Goal: Task Accomplishment & Management: Manage account settings

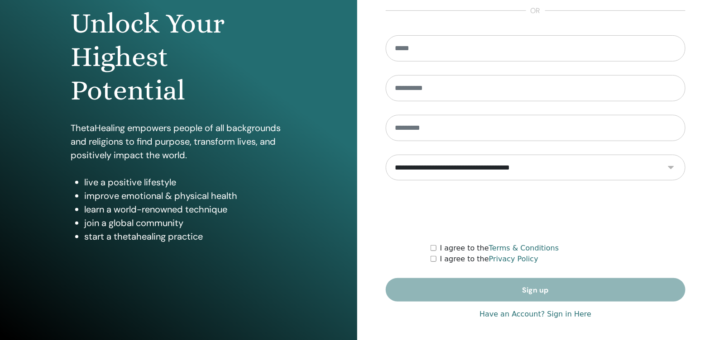
scroll to position [94, 0]
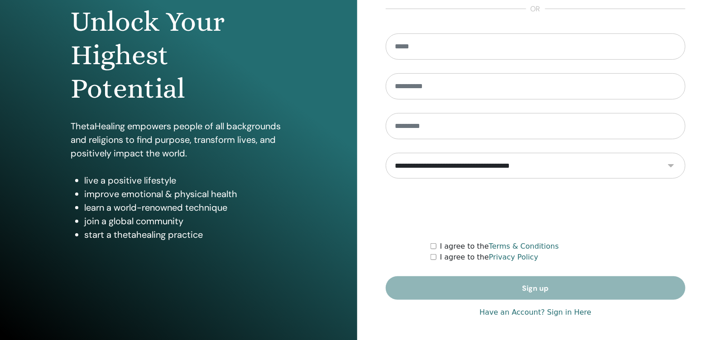
type input "**********"
click at [562, 311] on link "Have an Account? Sign in Here" at bounding box center [535, 312] width 112 height 11
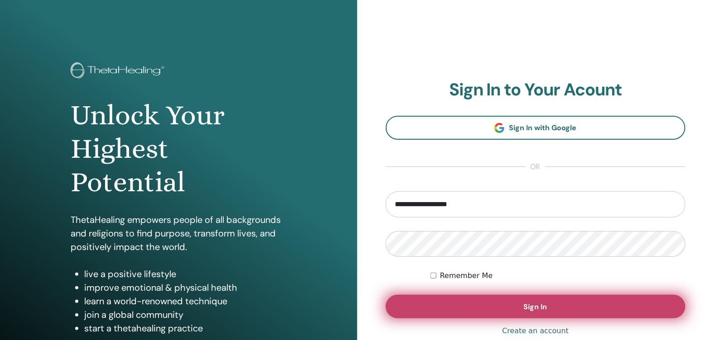
click at [556, 310] on button "Sign In" at bounding box center [536, 307] width 300 height 24
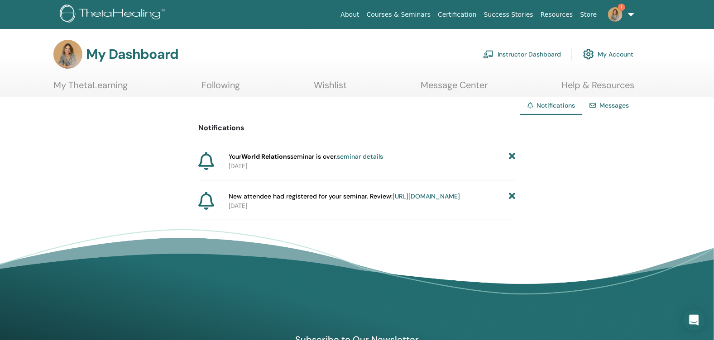
click at [512, 157] on icon at bounding box center [512, 157] width 6 height 10
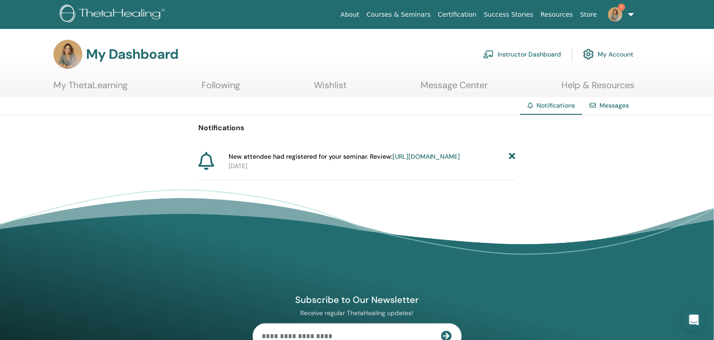
click at [392, 161] on link "https://member.thetahealing.com/instructor/seminar/358031/attendees" at bounding box center [425, 157] width 67 height 8
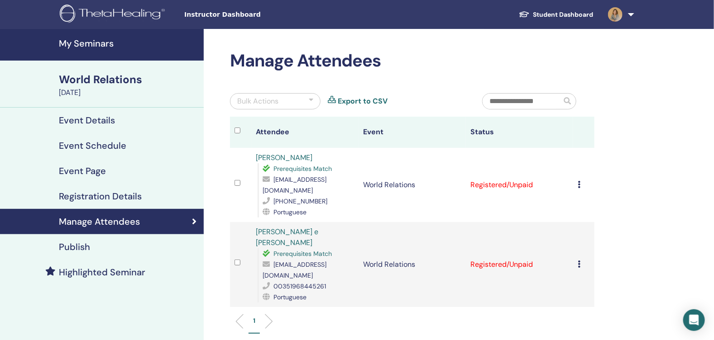
click at [579, 183] on icon at bounding box center [579, 184] width 3 height 7
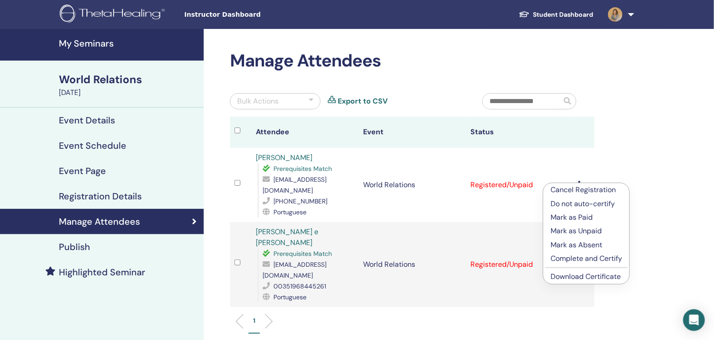
click at [595, 256] on p "Complete and Certify" at bounding box center [586, 258] width 72 height 11
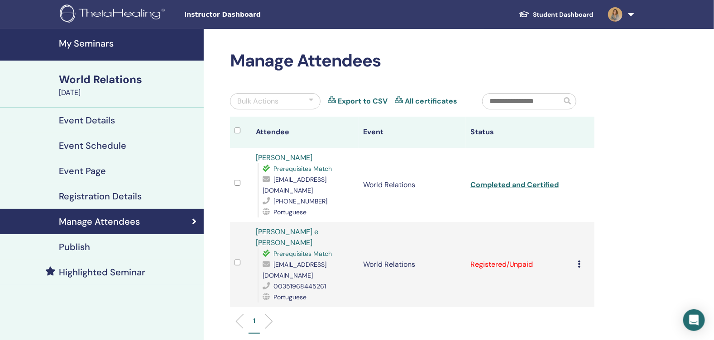
click at [581, 259] on div "Cancel Registration Do not auto-certify Mark as Paid Mark as Unpaid Mark as Abs…" at bounding box center [584, 264] width 12 height 11
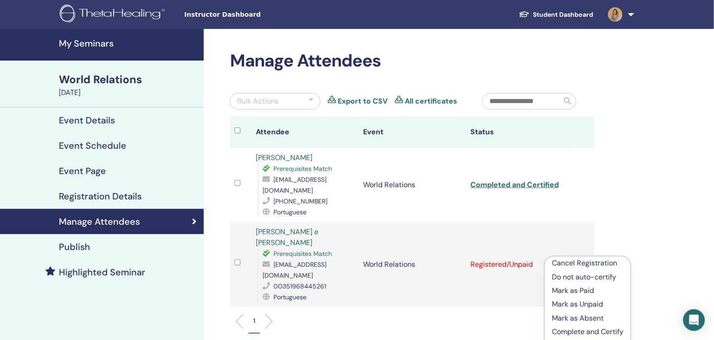
click at [569, 333] on p "Complete and Certify" at bounding box center [588, 332] width 72 height 11
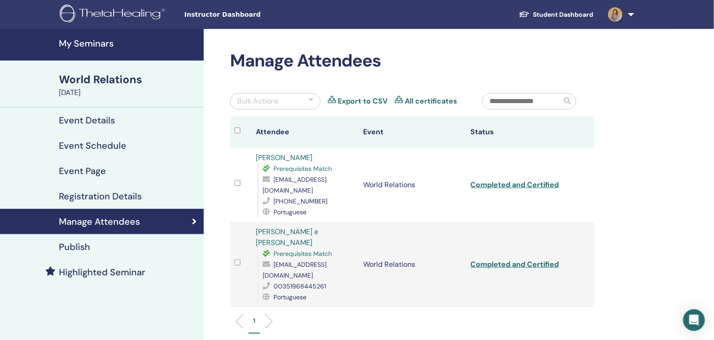
click at [78, 42] on h4 "My Seminars" at bounding box center [128, 43] width 139 height 11
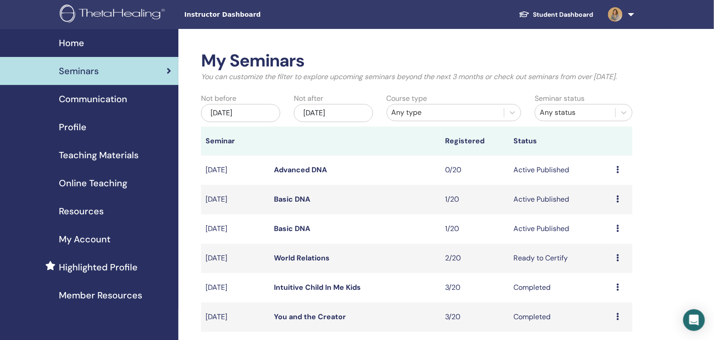
click at [287, 234] on link "Basic DNA" at bounding box center [292, 229] width 36 height 10
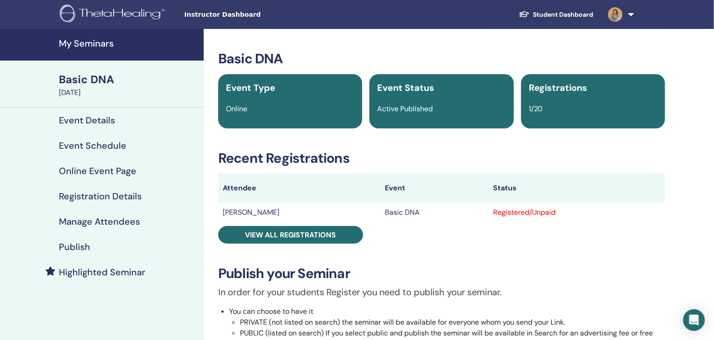
click at [91, 33] on link "My Seminars" at bounding box center [102, 45] width 204 height 32
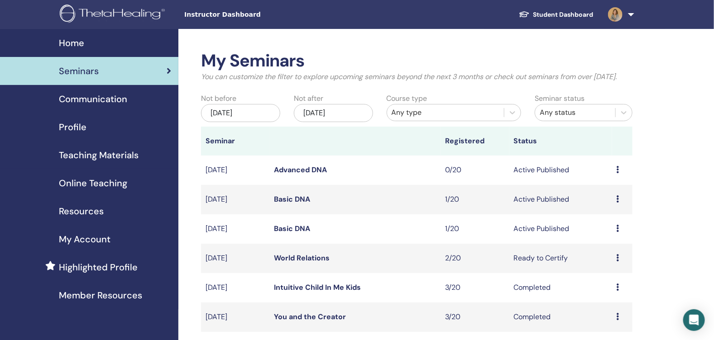
click at [95, 153] on span "Teaching Materials" at bounding box center [99, 155] width 80 height 14
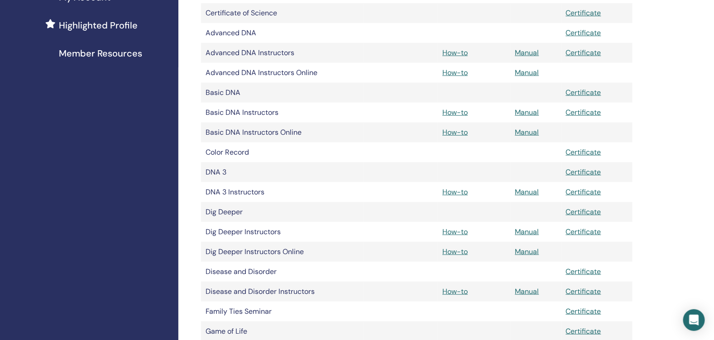
scroll to position [226, 0]
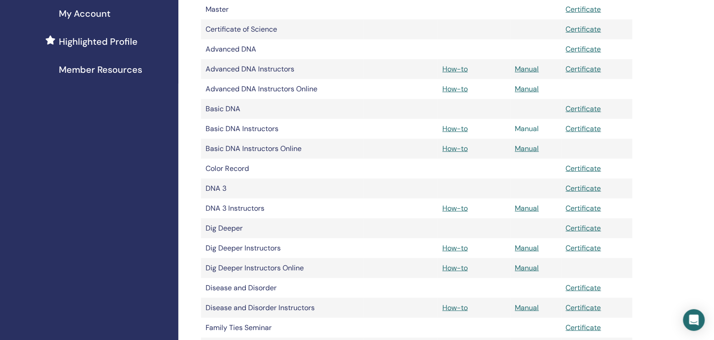
click at [531, 128] on link "Manual" at bounding box center [527, 129] width 24 height 10
